Goal: Navigation & Orientation: Find specific page/section

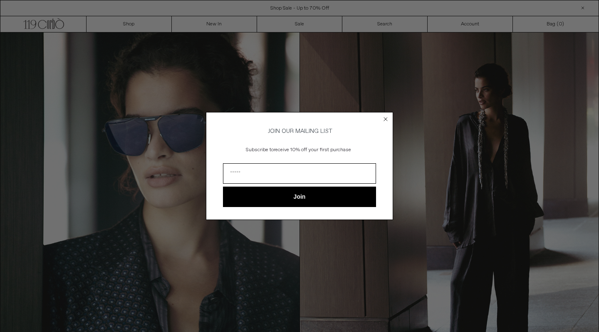
click at [383, 118] on circle "Close dialog" at bounding box center [386, 119] width 8 height 8
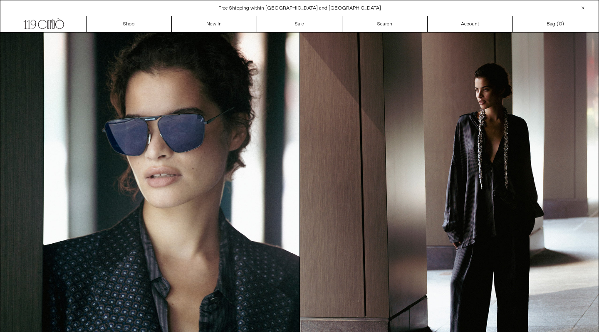
click at [386, 124] on div "Close dialog JOIN OUR MAILING LIST Subscribe to receive 10% off your first purc…" at bounding box center [299, 177] width 187 height 107
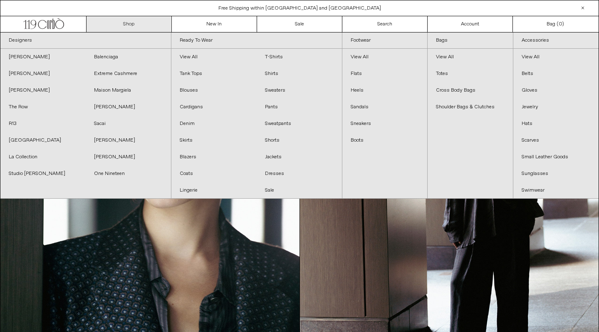
click at [154, 28] on link "Shop" at bounding box center [129, 24] width 85 height 16
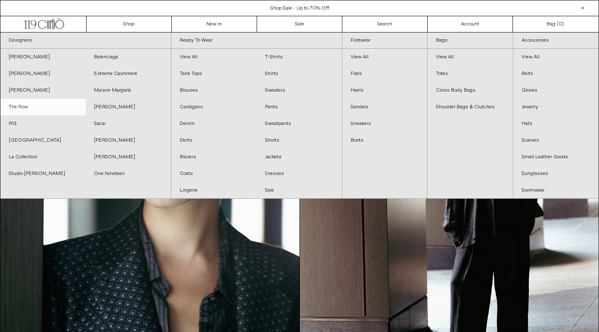
click at [38, 106] on link "The Row" at bounding box center [42, 107] width 85 height 17
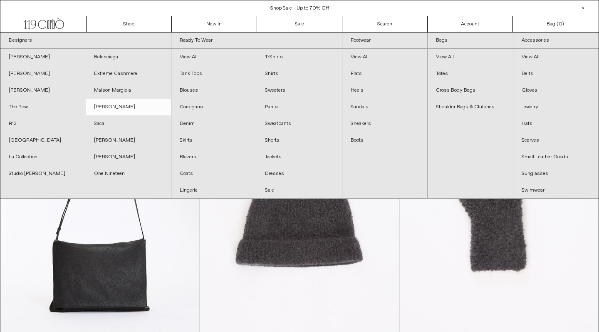
click at [114, 106] on link "[PERSON_NAME]" at bounding box center [128, 107] width 85 height 17
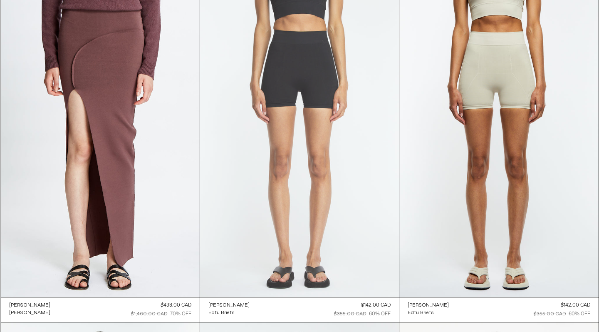
scroll to position [4577, 0]
